Goal: Find specific page/section: Find specific page/section

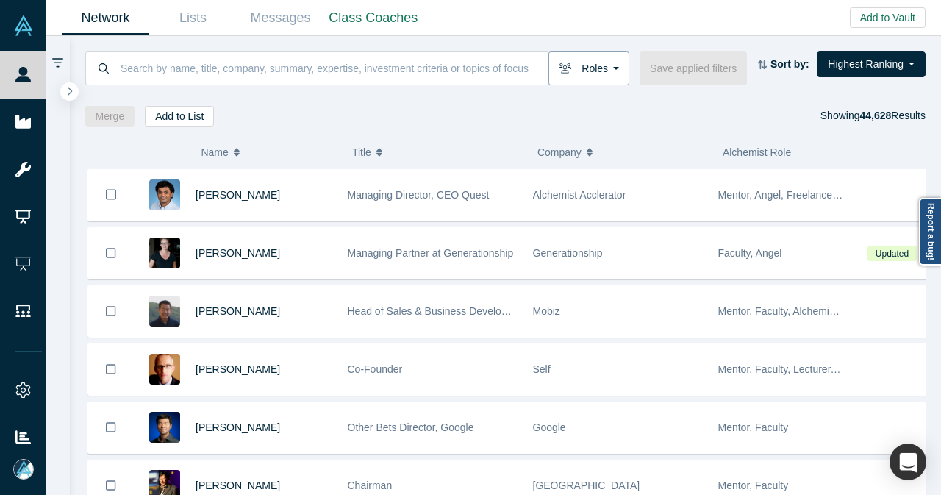
click at [572, 65] on icon "button" at bounding box center [564, 68] width 13 height 10
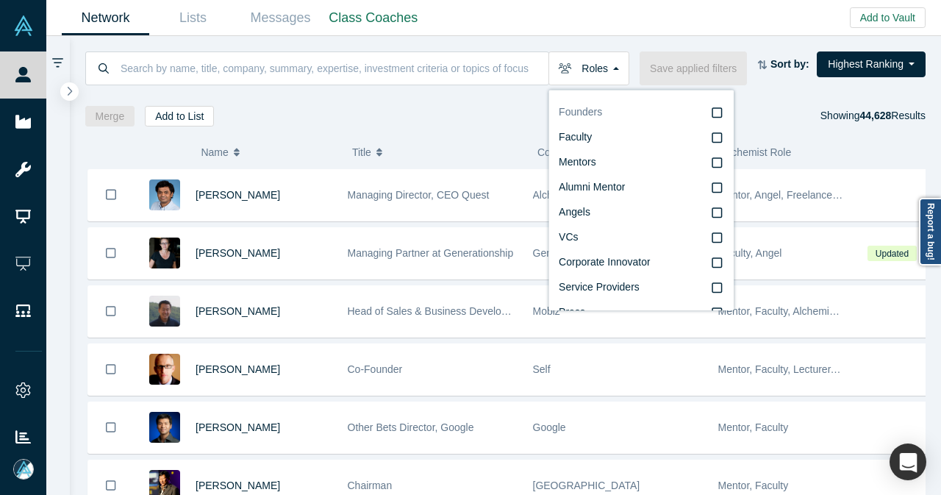
click at [580, 139] on span "Faculty" at bounding box center [574, 137] width 33 height 12
click at [0, 0] on input "Faculty" at bounding box center [0, 0] width 0 height 0
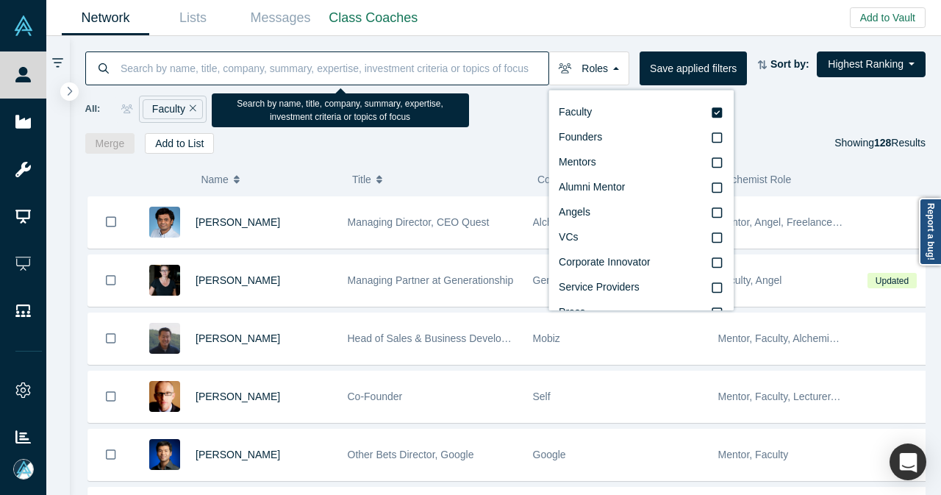
click at [345, 60] on input at bounding box center [333, 68] width 429 height 35
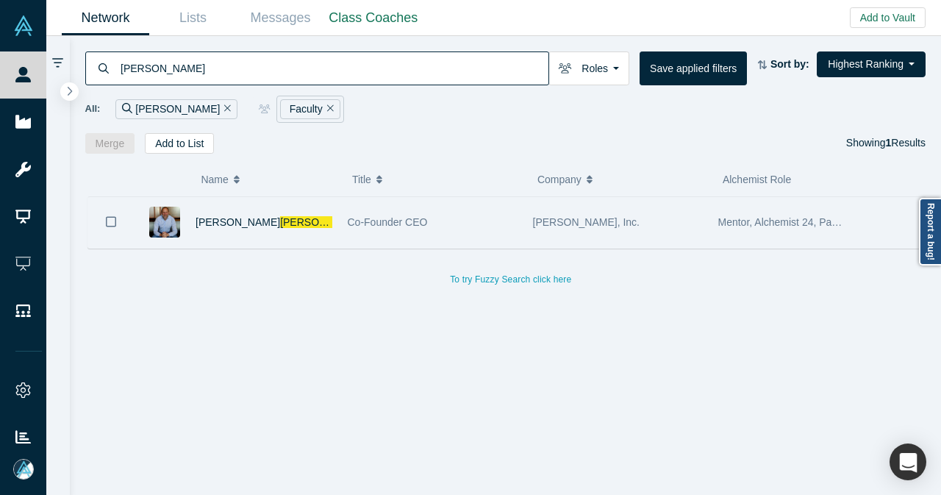
click at [304, 197] on div "[PERSON_NAME]" at bounding box center [263, 222] width 137 height 51
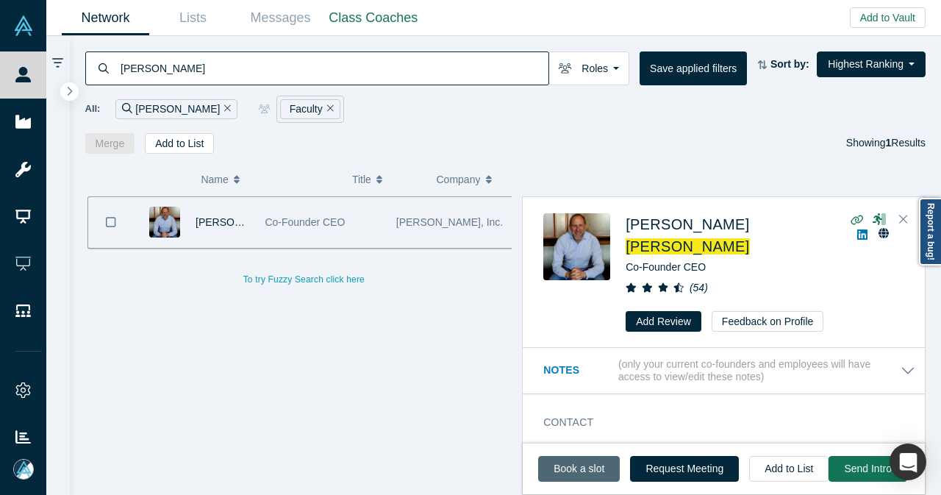
click at [555, 461] on link "Book a slot" at bounding box center [579, 469] width 82 height 26
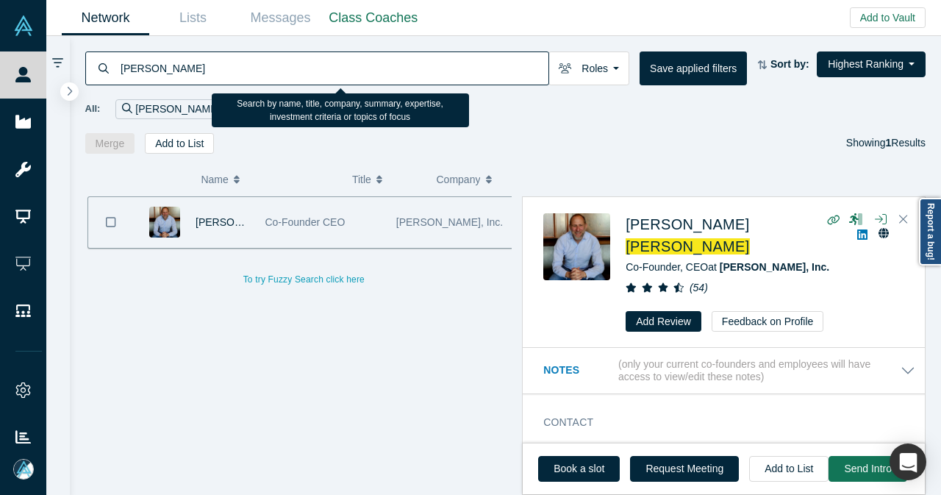
drag, startPoint x: 170, startPoint y: 60, endPoint x: 91, endPoint y: 65, distance: 79.5
click at [91, 65] on div "[PERSON_NAME]" at bounding box center [317, 68] width 464 height 34
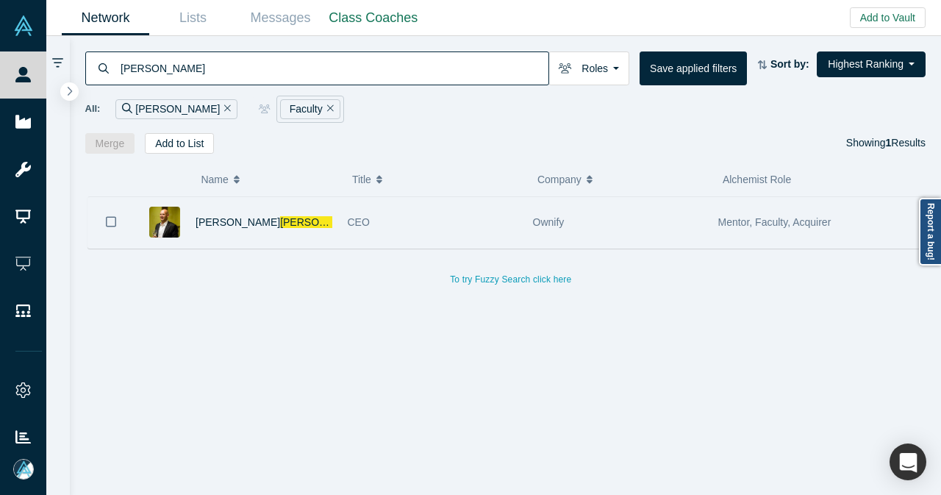
click at [309, 220] on div "[PERSON_NAME]" at bounding box center [263, 222] width 137 height 51
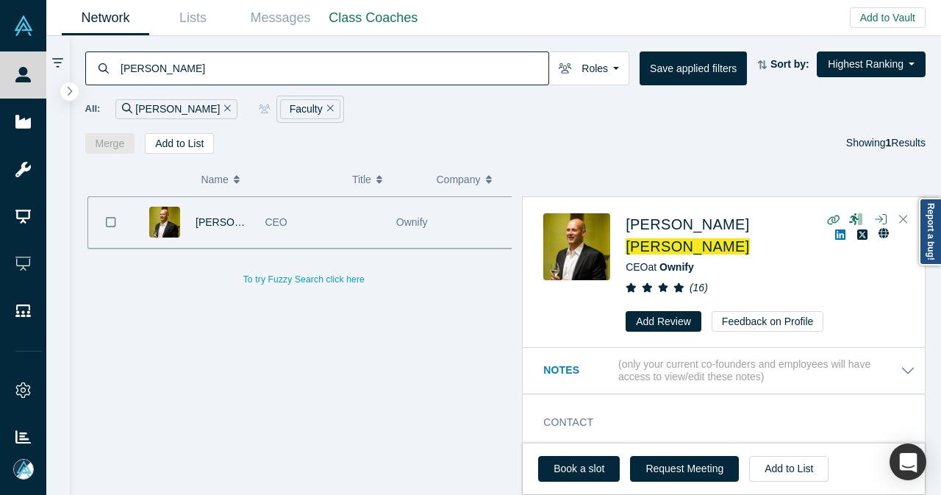
drag, startPoint x: 173, startPoint y: 74, endPoint x: 115, endPoint y: 79, distance: 58.9
click at [115, 79] on div "[PERSON_NAME]" at bounding box center [317, 68] width 464 height 34
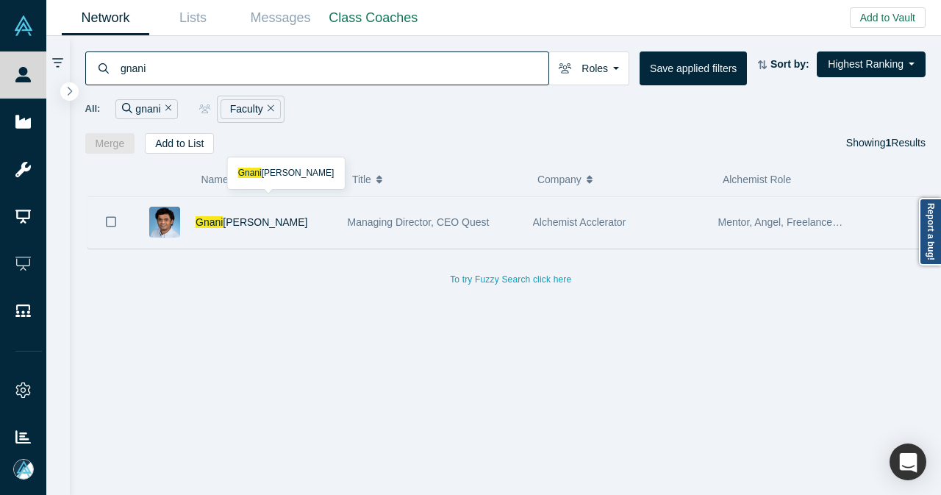
click at [292, 220] on div "[PERSON_NAME]" at bounding box center [263, 222] width 137 height 51
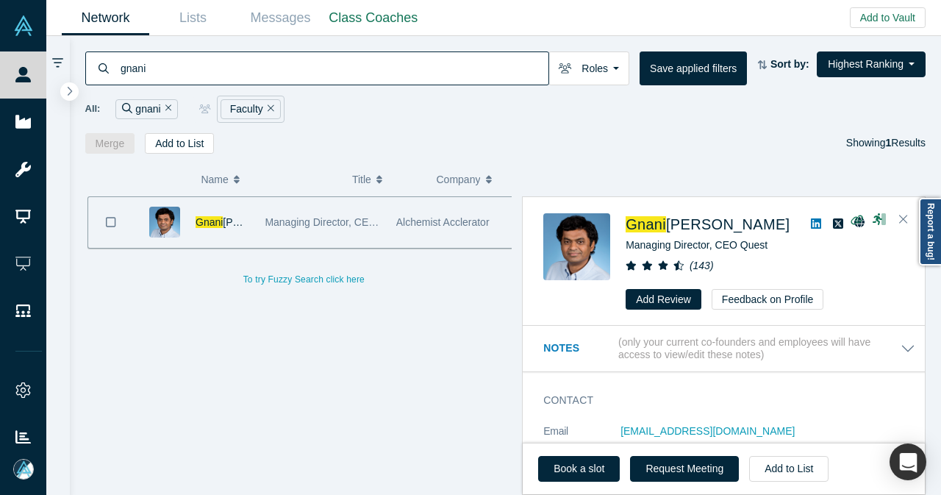
click at [126, 75] on input "gnani" at bounding box center [333, 68] width 429 height 35
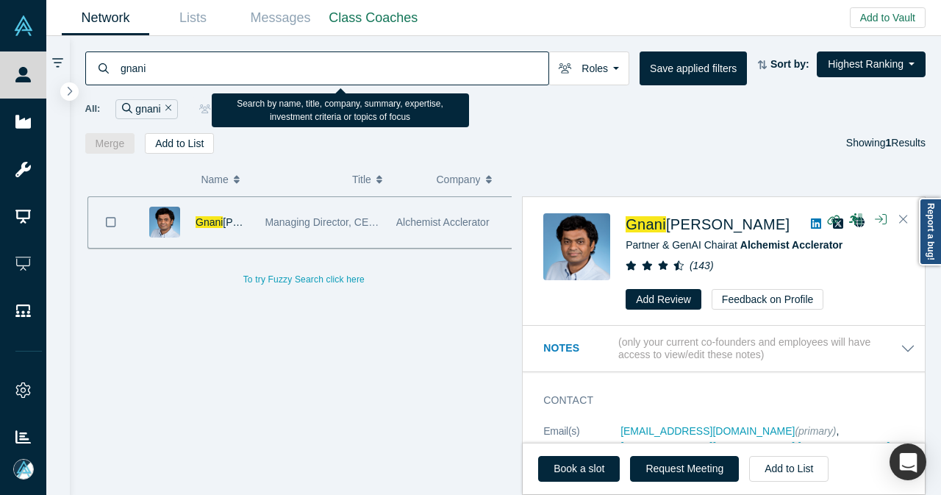
click at [151, 71] on input "gnani" at bounding box center [333, 68] width 429 height 35
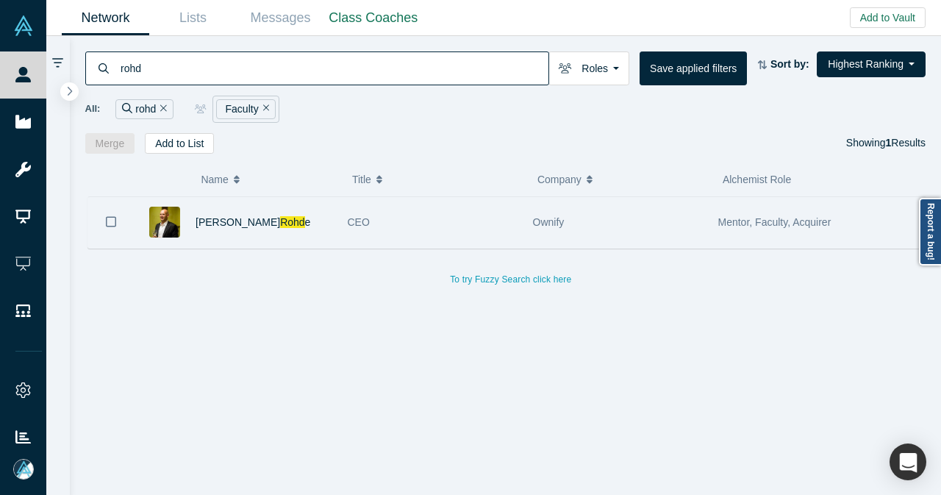
click at [310, 217] on div "[PERSON_NAME] e" at bounding box center [263, 222] width 137 height 51
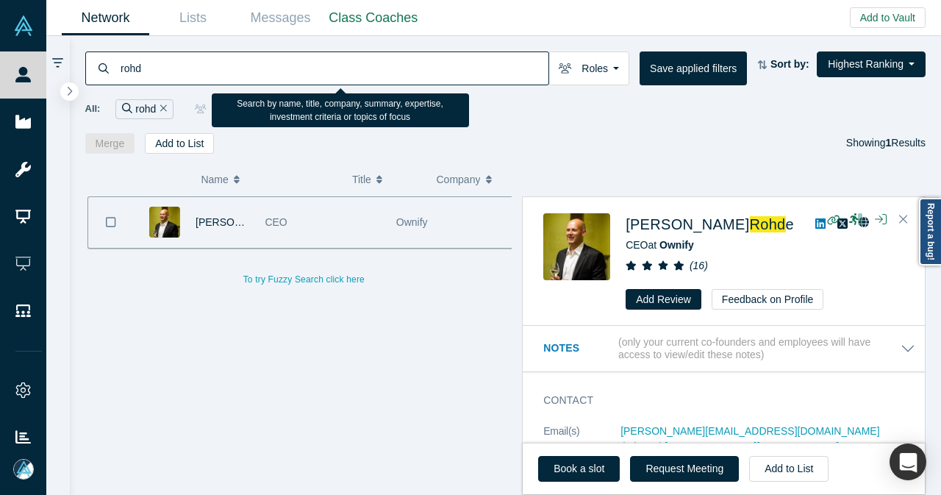
drag, startPoint x: 165, startPoint y: 73, endPoint x: 112, endPoint y: 80, distance: 53.4
click at [112, 80] on div "rohd" at bounding box center [317, 68] width 464 height 34
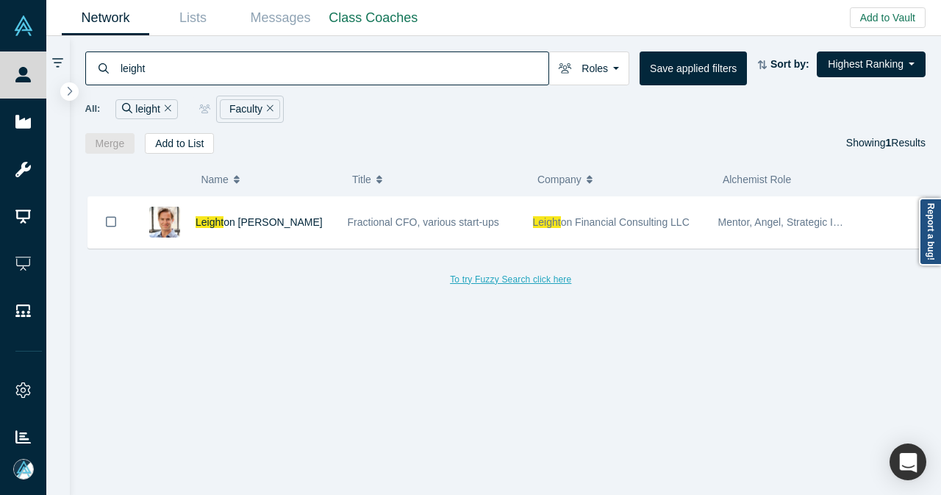
click at [298, 224] on div "Leight on [PERSON_NAME]" at bounding box center [263, 222] width 137 height 51
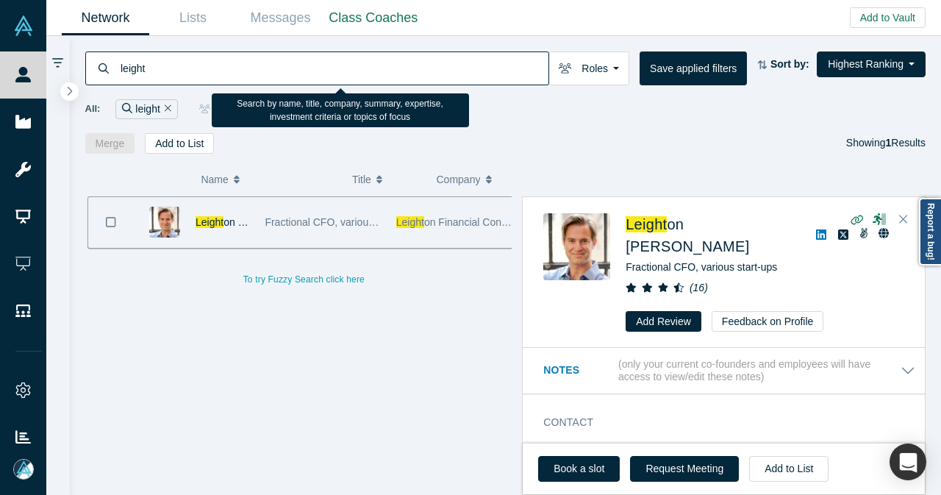
drag, startPoint x: 191, startPoint y: 68, endPoint x: 102, endPoint y: 72, distance: 89.0
click at [102, 72] on div "leight" at bounding box center [317, 68] width 464 height 34
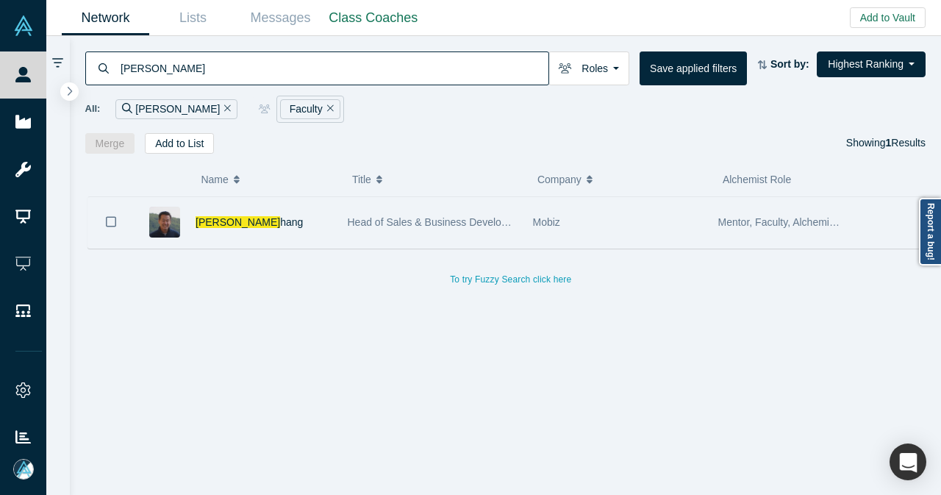
click at [332, 209] on div "[PERSON_NAME] hang" at bounding box center [237, 222] width 206 height 51
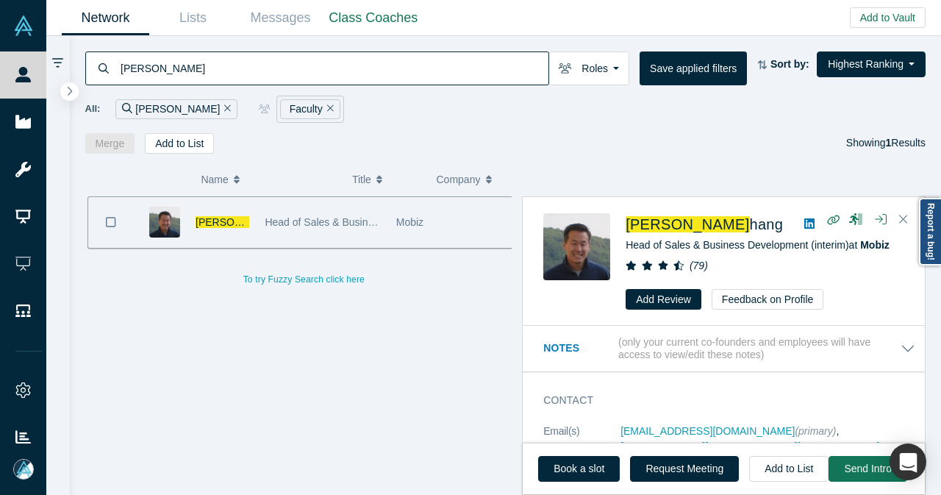
drag, startPoint x: 181, startPoint y: 62, endPoint x: 113, endPoint y: 68, distance: 67.9
click at [113, 68] on div "[PERSON_NAME]" at bounding box center [317, 68] width 464 height 34
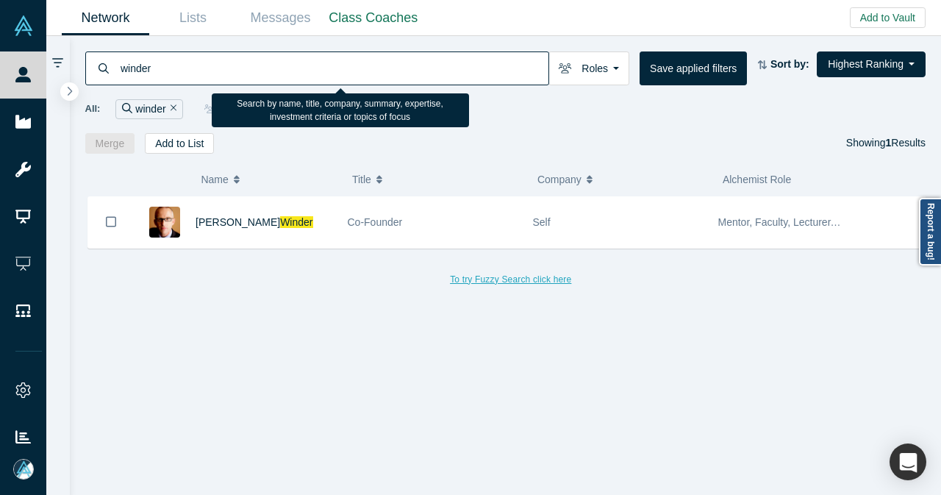
click at [281, 220] on div "[PERSON_NAME]" at bounding box center [263, 222] width 137 height 51
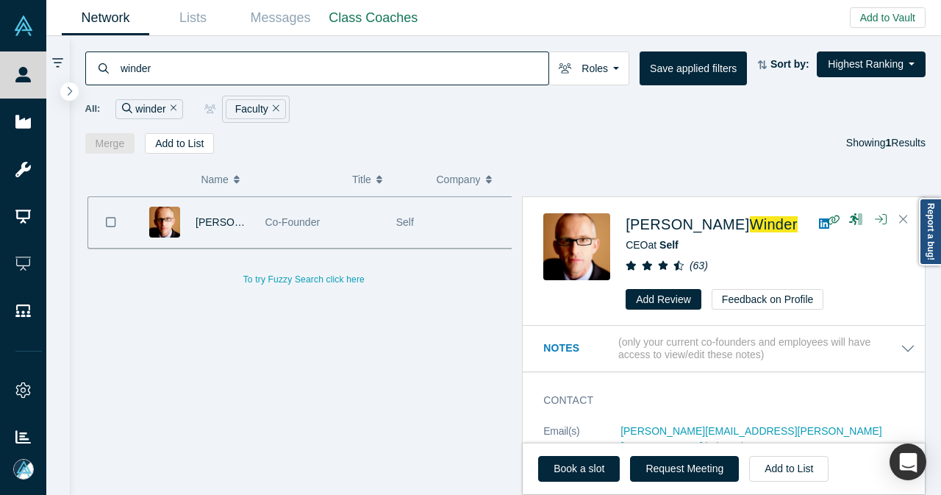
drag, startPoint x: 130, startPoint y: 74, endPoint x: 103, endPoint y: 75, distance: 27.2
click at [103, 75] on div "winder" at bounding box center [317, 68] width 464 height 34
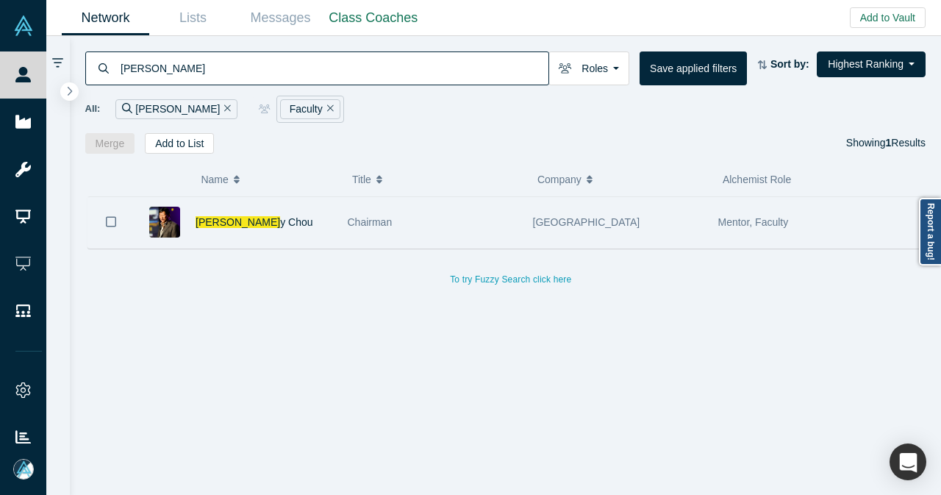
click at [305, 217] on div "[PERSON_NAME]" at bounding box center [263, 222] width 137 height 51
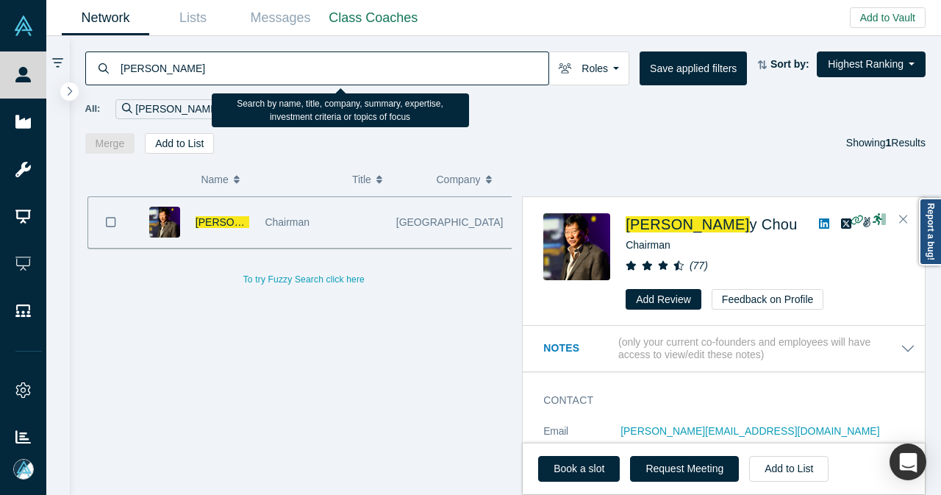
drag, startPoint x: 190, startPoint y: 75, endPoint x: 121, endPoint y: 71, distance: 68.4
click at [121, 71] on input "[PERSON_NAME]" at bounding box center [333, 68] width 429 height 35
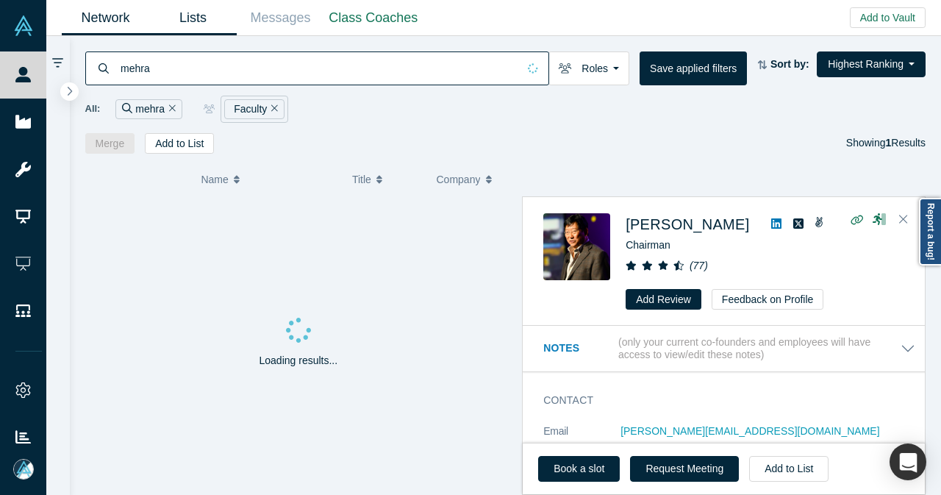
type input "mehra"
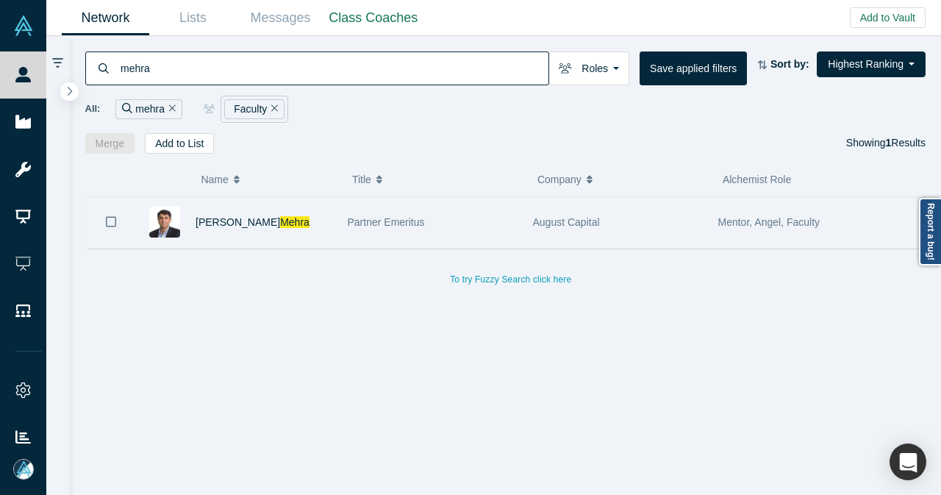
click at [284, 227] on div "[PERSON_NAME]" at bounding box center [263, 222] width 137 height 51
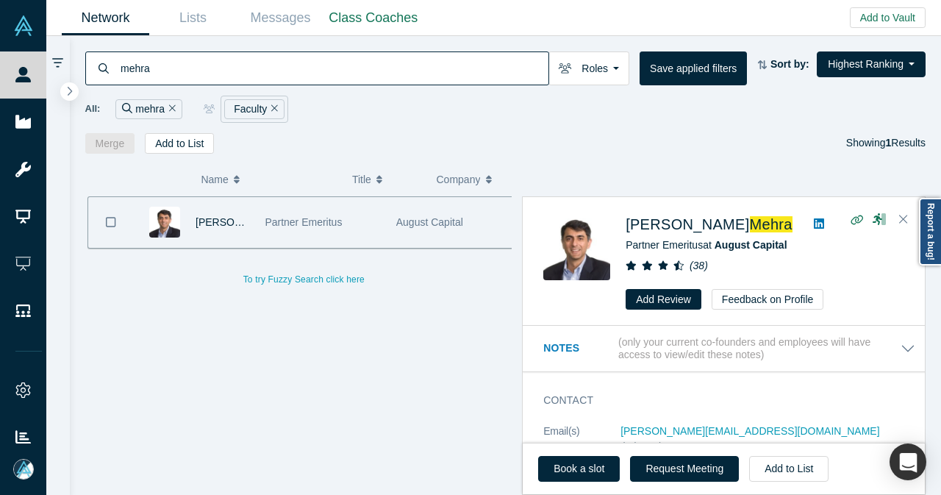
click at [271, 112] on icon "Remove Filter" at bounding box center [274, 108] width 7 height 10
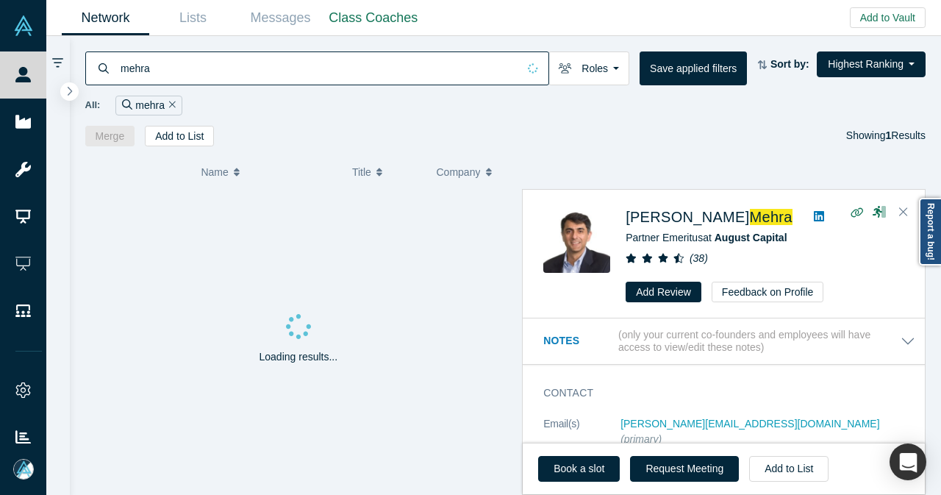
click at [173, 104] on div "mehra" at bounding box center [148, 106] width 66 height 20
click at [170, 105] on icon "Remove Filter" at bounding box center [172, 104] width 7 height 10
